Goal: Complete application form

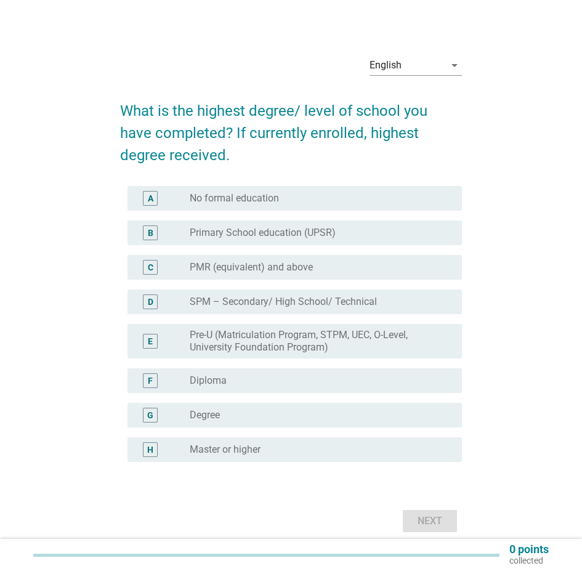
click at [250, 421] on div "radio_button_unchecked Degree" at bounding box center [316, 415] width 253 height 12
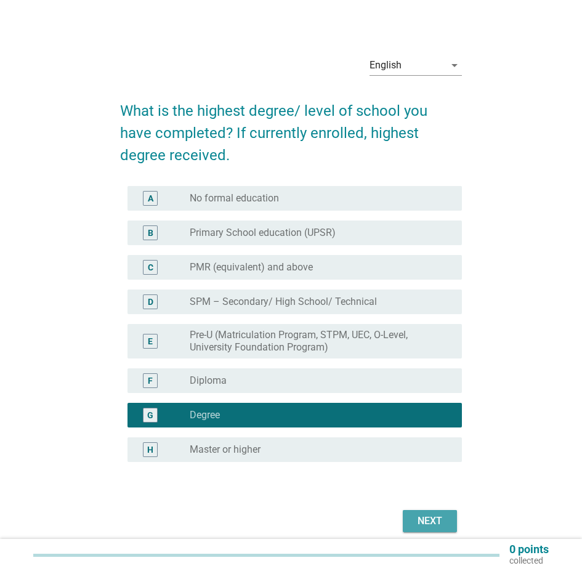
click at [413, 526] on div "Next" at bounding box center [430, 521] width 35 height 15
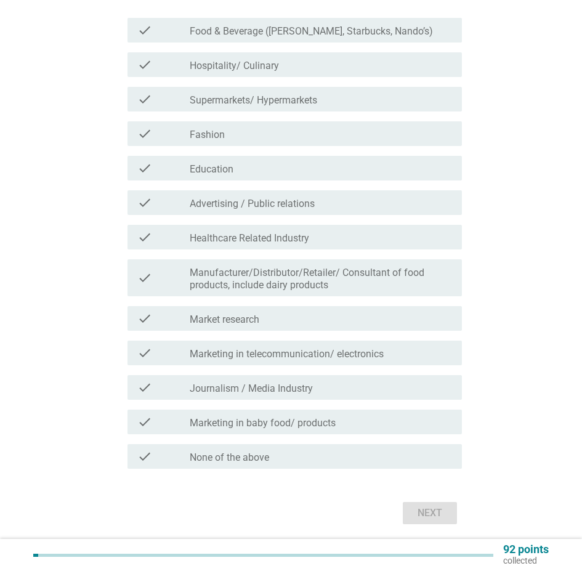
scroll to position [185, 0]
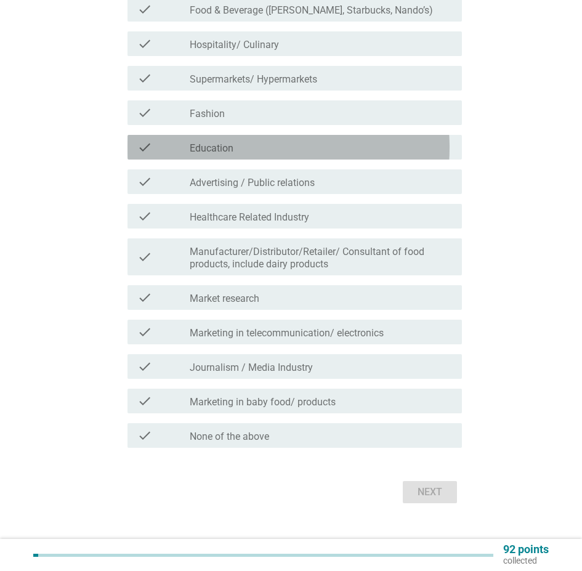
click at [198, 153] on label "Education" at bounding box center [212, 148] width 44 height 12
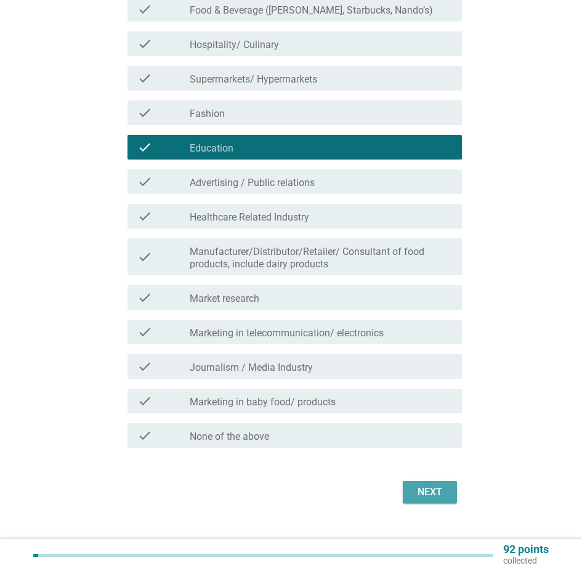
click at [437, 500] on div "Next" at bounding box center [430, 492] width 35 height 15
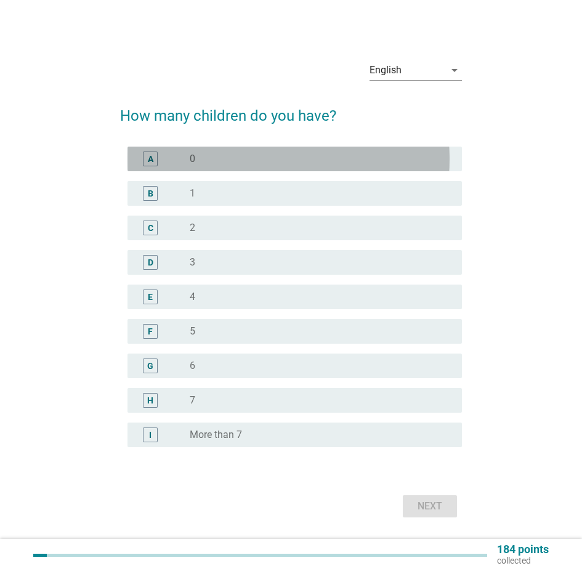
click at [216, 163] on div "radio_button_unchecked 0" at bounding box center [316, 159] width 253 height 12
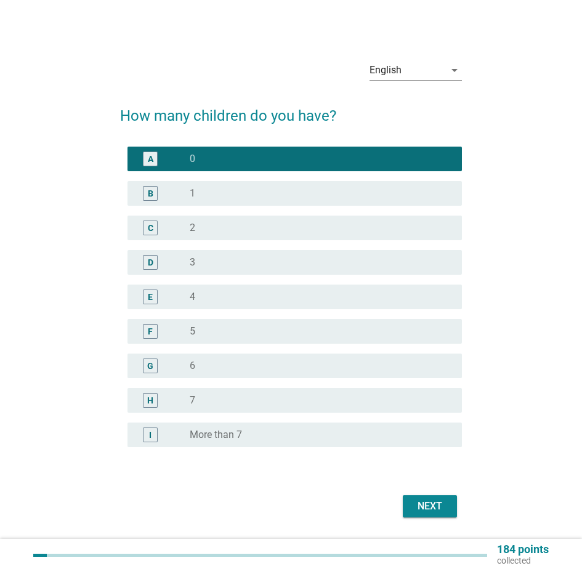
click at [427, 521] on div "Next" at bounding box center [291, 507] width 342 height 30
click at [427, 518] on button "Next" at bounding box center [430, 506] width 54 height 22
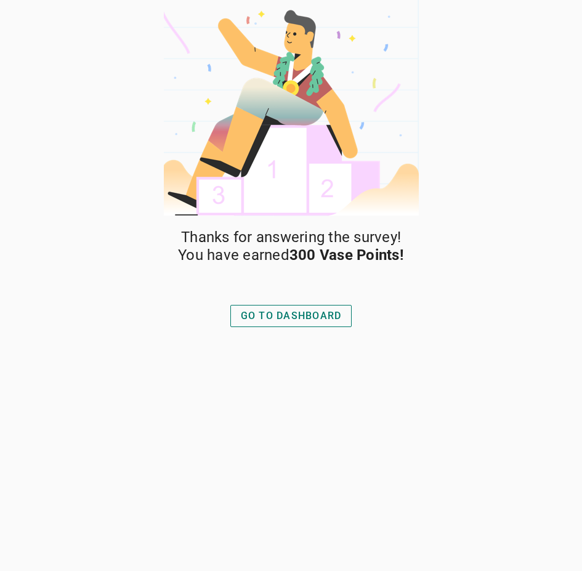
click at [322, 315] on div "GO TO DASHBOARD" at bounding box center [291, 316] width 101 height 15
